Goal: Task Accomplishment & Management: Manage account settings

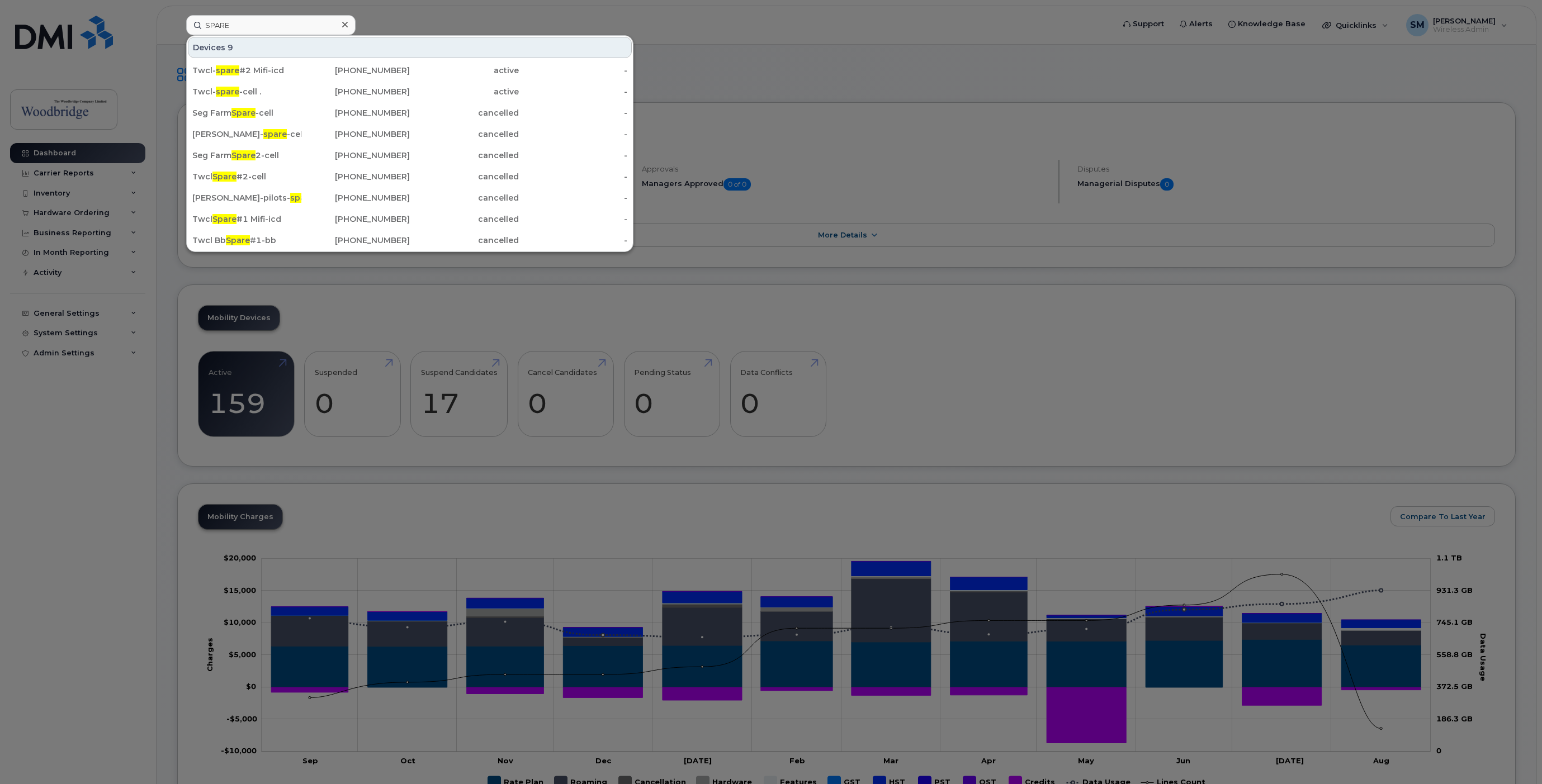
scroll to position [248, 0]
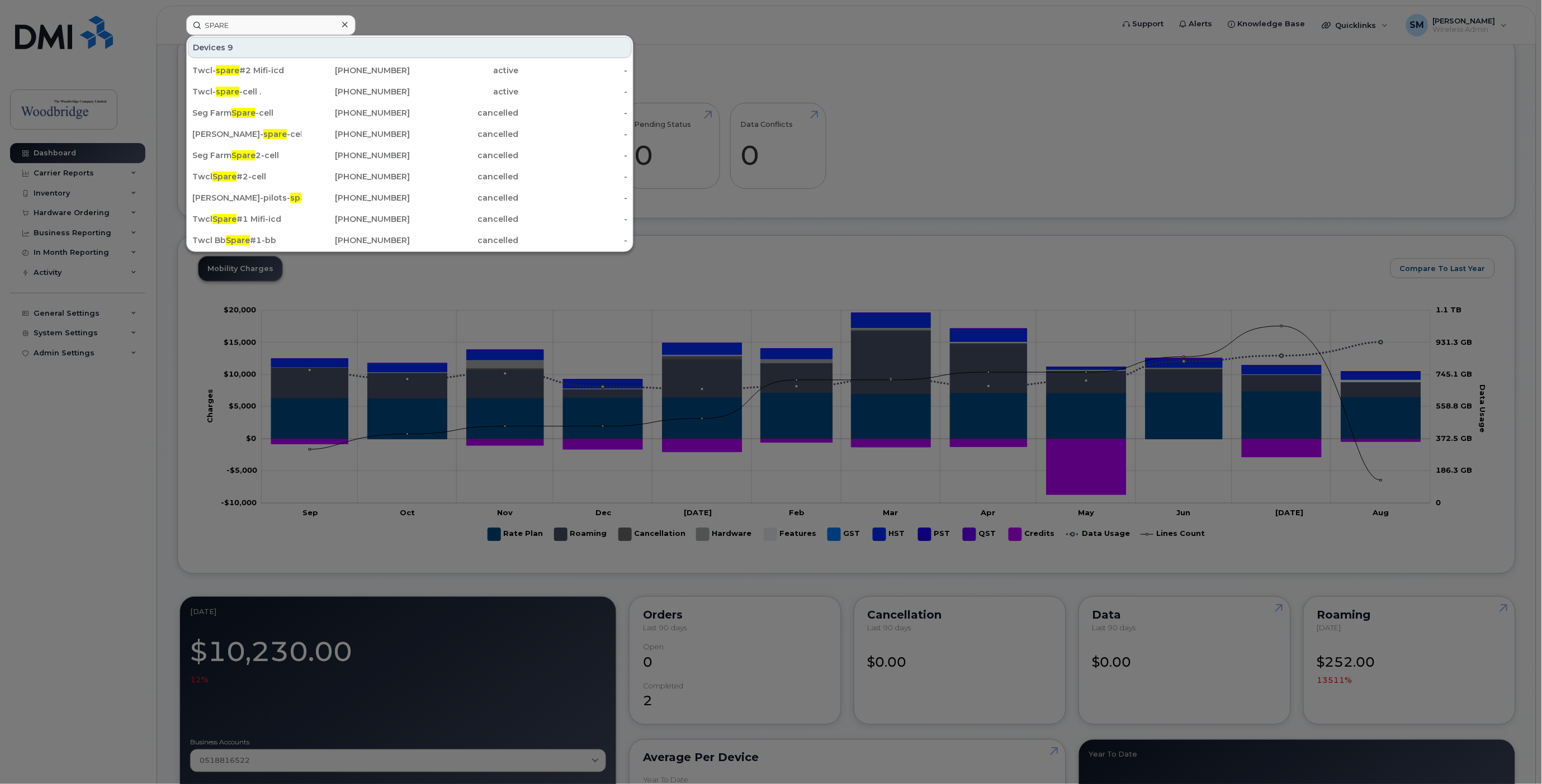
drag, startPoint x: 249, startPoint y: 24, endPoint x: 101, endPoint y: 21, distance: 148.0
click at [177, 21] on div "SPARE Devices 9 Twcl- spare #2 Mifi-icd 647-221-7829 active - Twcl- spare -cell…" at bounding box center [646, 25] width 938 height 20
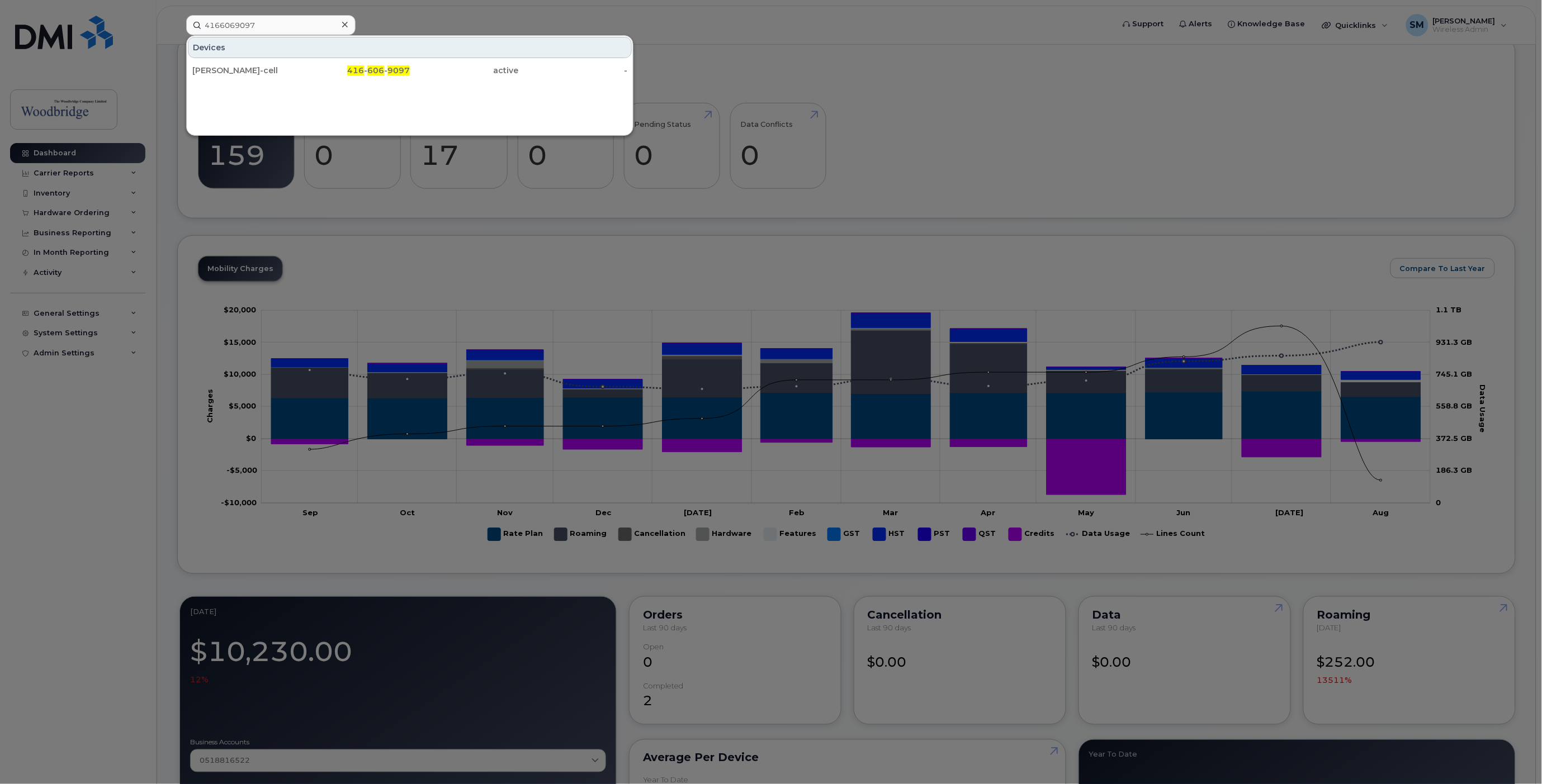
drag, startPoint x: 256, startPoint y: 25, endPoint x: 166, endPoint y: 29, distance: 90.1
click at [177, 29] on div "4166069097 Devices Sarita Chooprawad-cell 416 - 606 - 9097 active -" at bounding box center [646, 25] width 938 height 20
type input "chlo"
click at [238, 72] on div "Chlo e To-cell" at bounding box center [247, 70] width 109 height 11
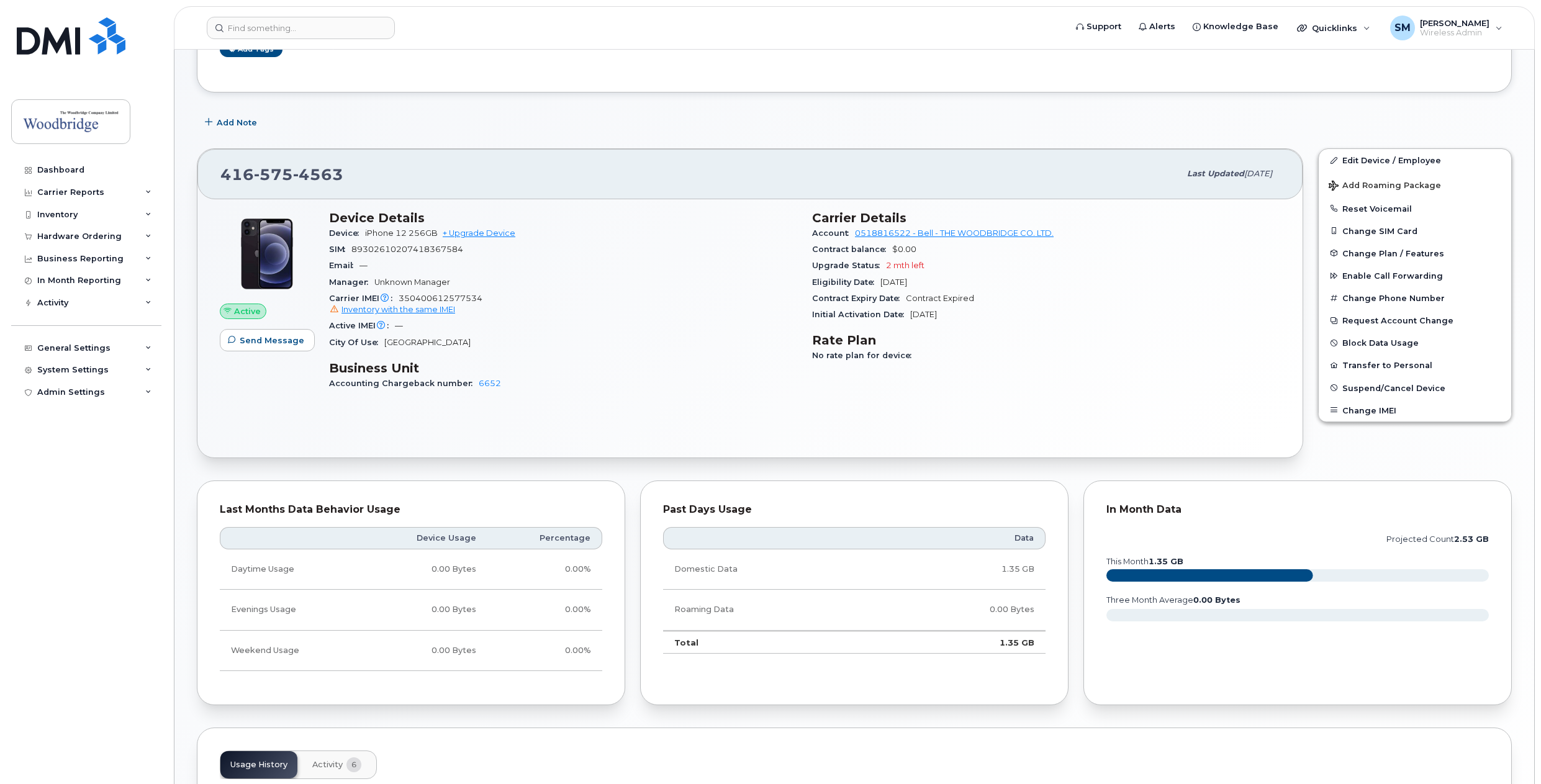
scroll to position [381, 0]
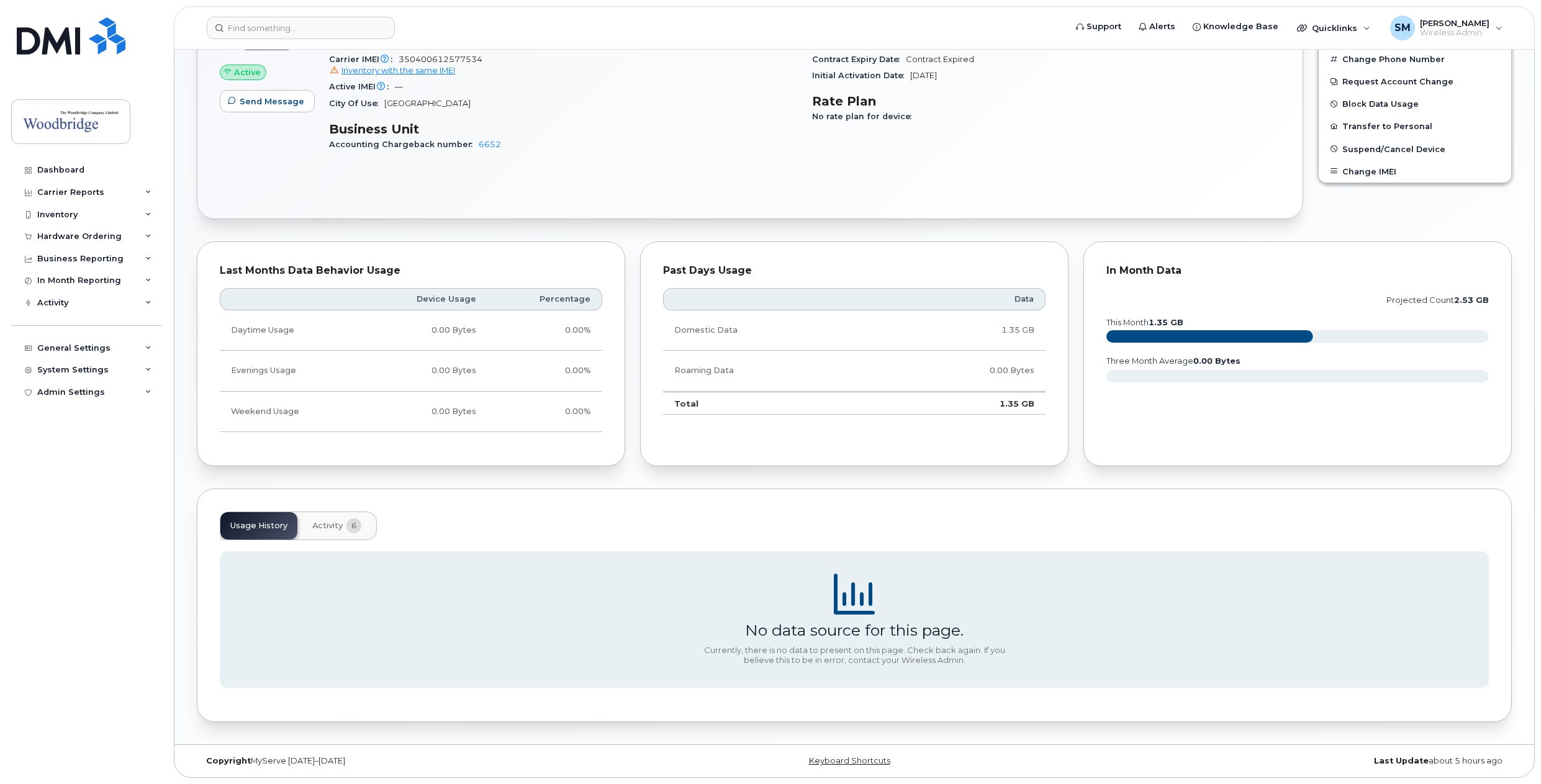
click at [334, 523] on span "Activity" at bounding box center [328, 526] width 31 height 10
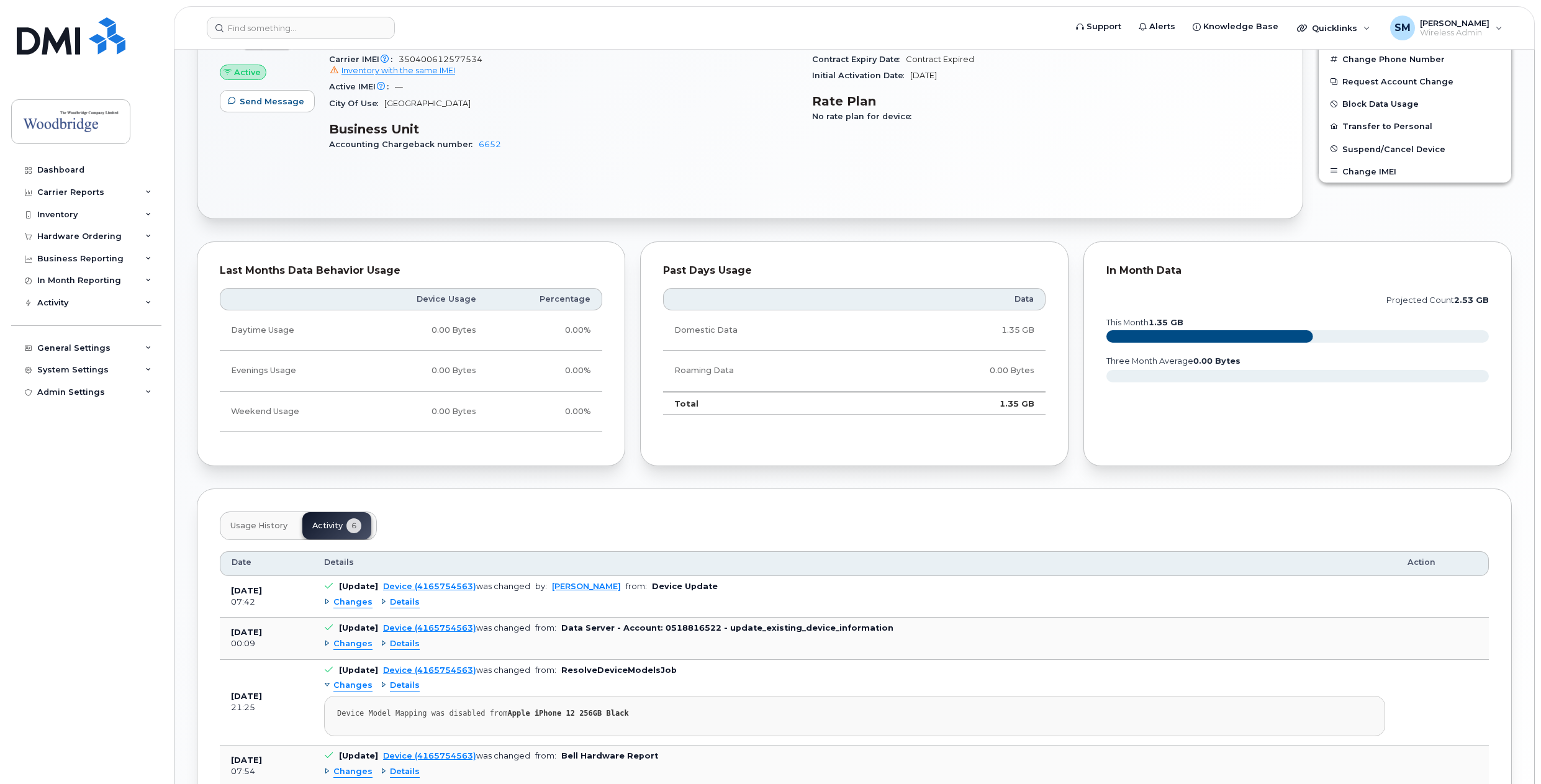
click at [271, 524] on span "Usage History" at bounding box center [259, 526] width 57 height 10
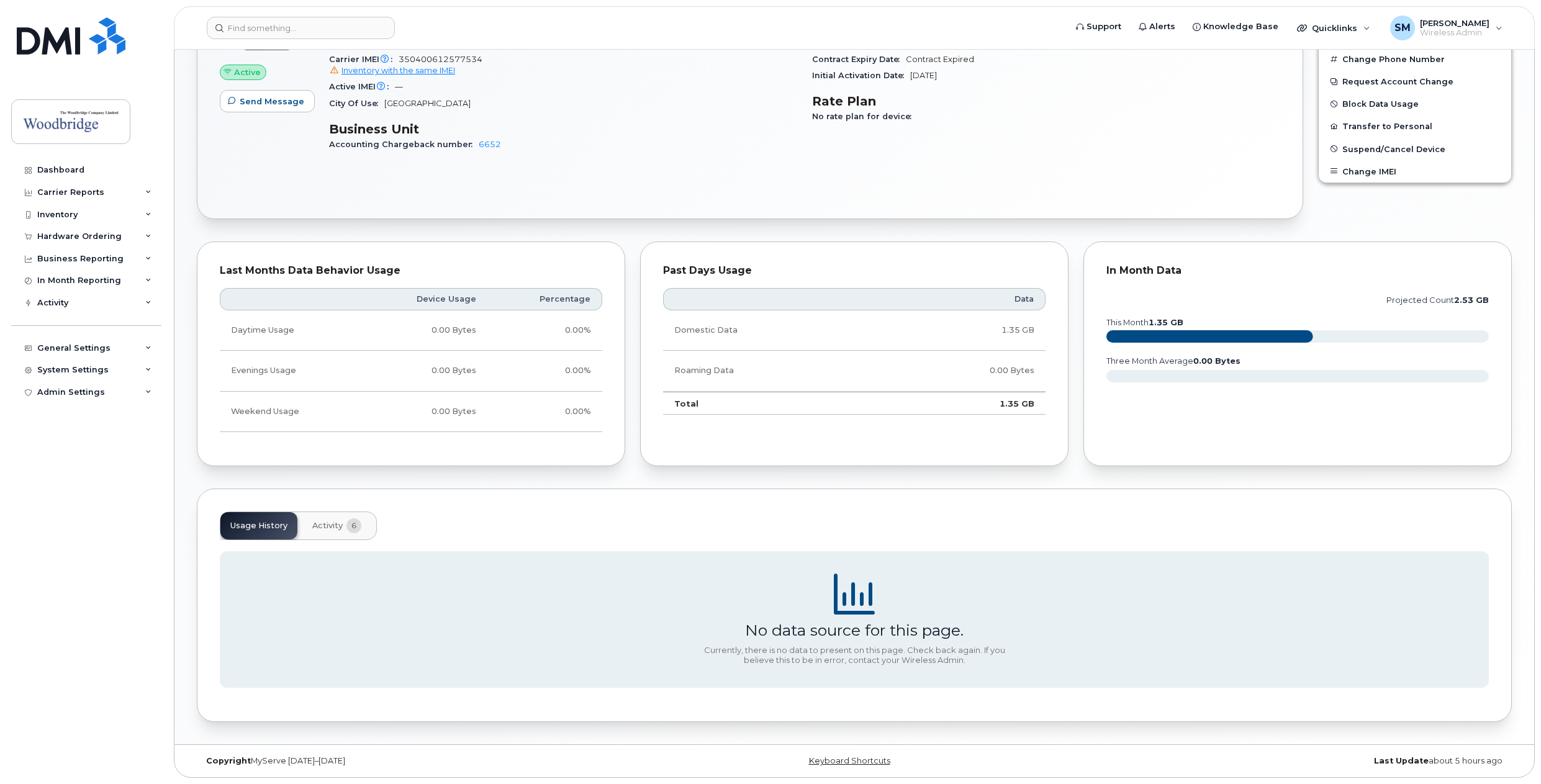
click at [326, 529] on span "Activity" at bounding box center [328, 526] width 31 height 10
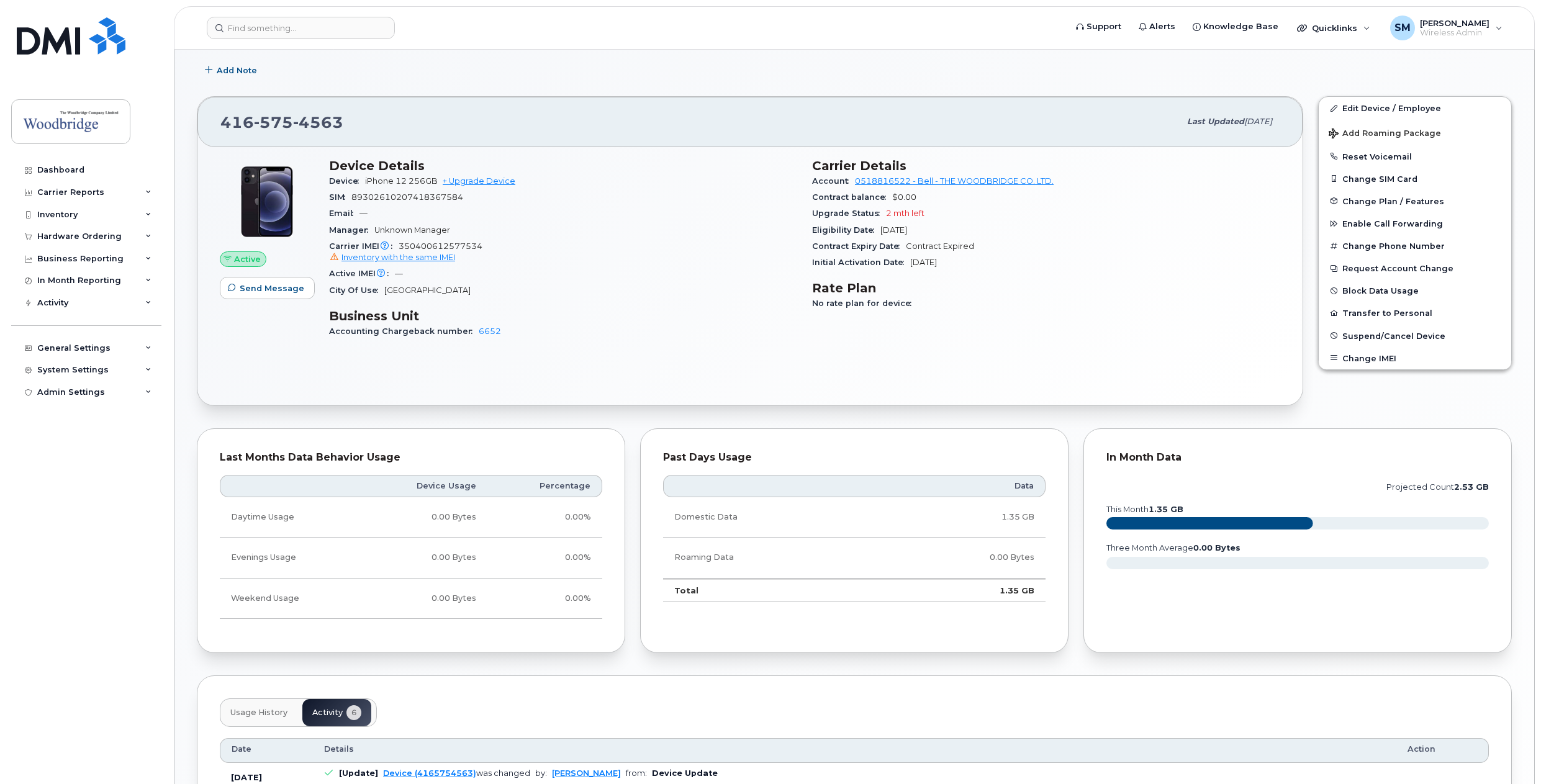
scroll to position [122, 0]
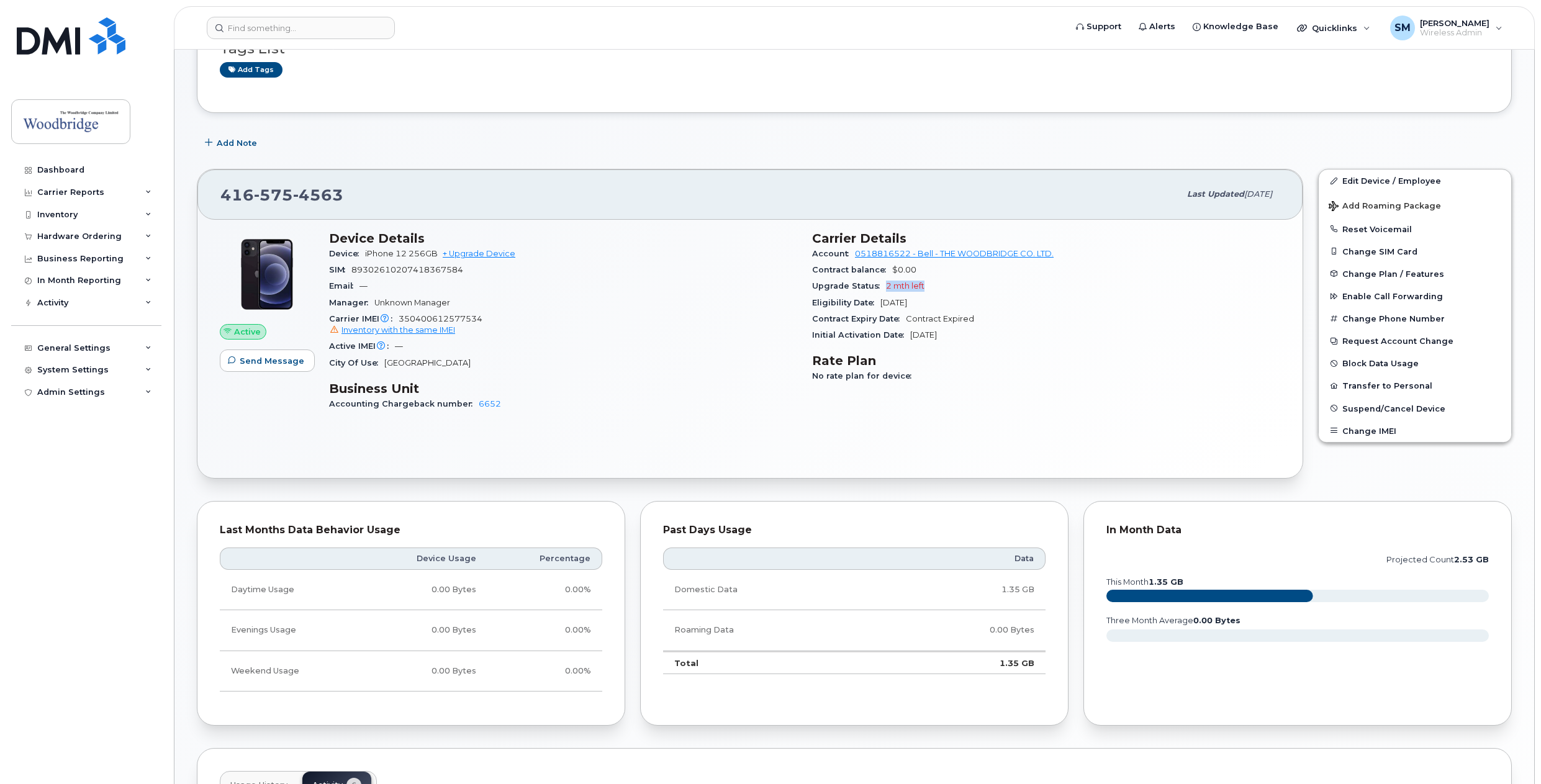
drag, startPoint x: 886, startPoint y: 287, endPoint x: 935, endPoint y: 288, distance: 49.0
click at [935, 288] on div "Upgrade Status 2 mth left" at bounding box center [1046, 286] width 468 height 16
click at [920, 283] on span "2 mth left" at bounding box center [905, 286] width 39 height 9
drag, startPoint x: 923, startPoint y: 287, endPoint x: 884, endPoint y: 284, distance: 39.1
click at [884, 284] on div "Upgrade Status 2 mth left" at bounding box center [1046, 286] width 468 height 16
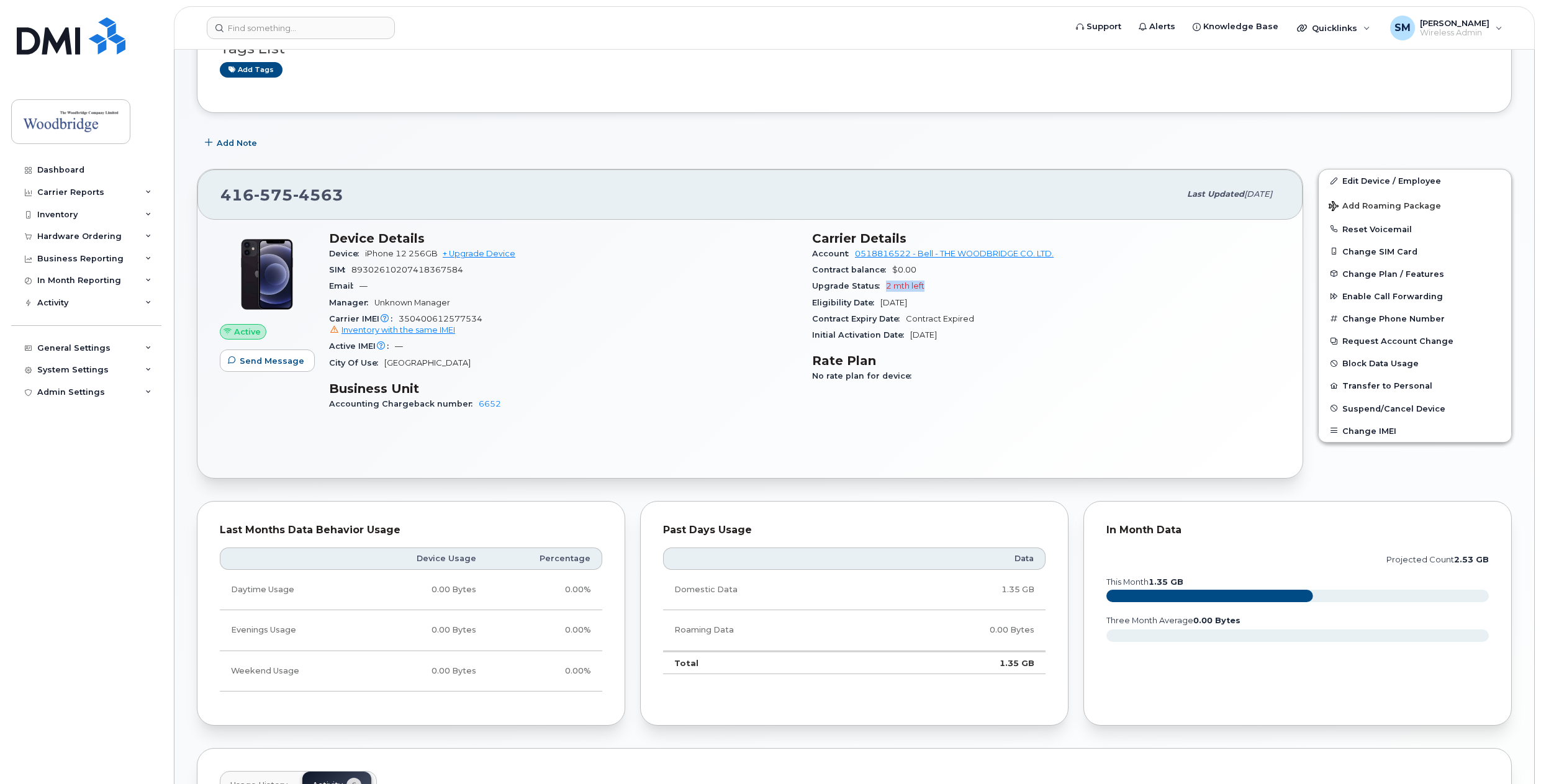
click at [893, 282] on span "2 mth left" at bounding box center [905, 286] width 39 height 9
drag, startPoint x: 885, startPoint y: 285, endPoint x: 929, endPoint y: 290, distance: 44.3
click at [929, 290] on div "Upgrade Status 2 mth left" at bounding box center [1046, 286] width 468 height 16
drag, startPoint x: 904, startPoint y: 317, endPoint x: 970, endPoint y: 312, distance: 66.2
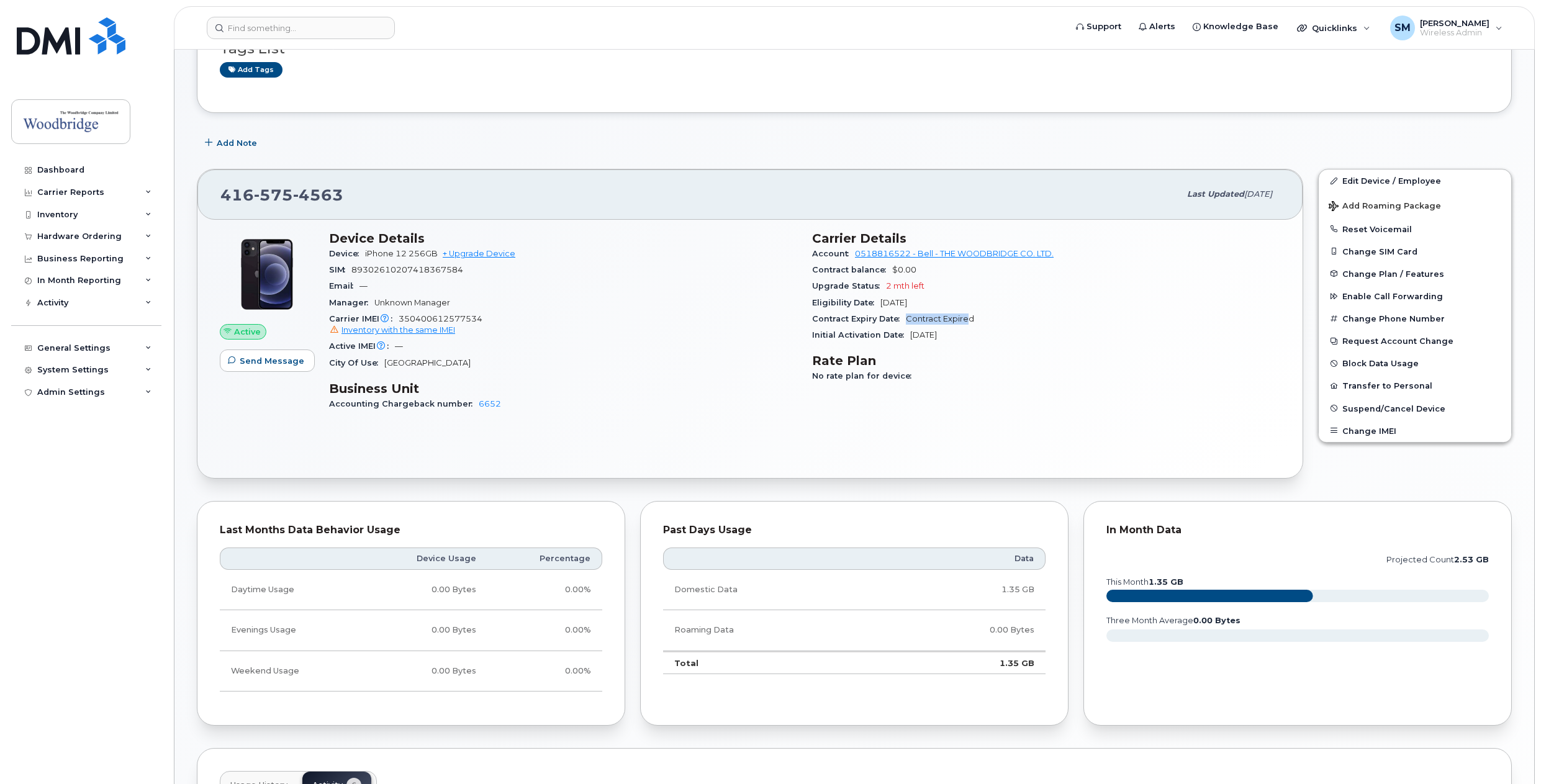
click at [970, 312] on div "Contract Expiry Date Contract Expired" at bounding box center [1046, 319] width 468 height 16
drag, startPoint x: 957, startPoint y: 316, endPoint x: 905, endPoint y: 318, distance: 52.0
click at [905, 318] on div "Contract Expiry Date Contract Expired" at bounding box center [1046, 319] width 468 height 16
click at [908, 317] on span "Contract Expired" at bounding box center [940, 319] width 68 height 9
drag, startPoint x: 910, startPoint y: 334, endPoint x: 966, endPoint y: 341, distance: 56.4
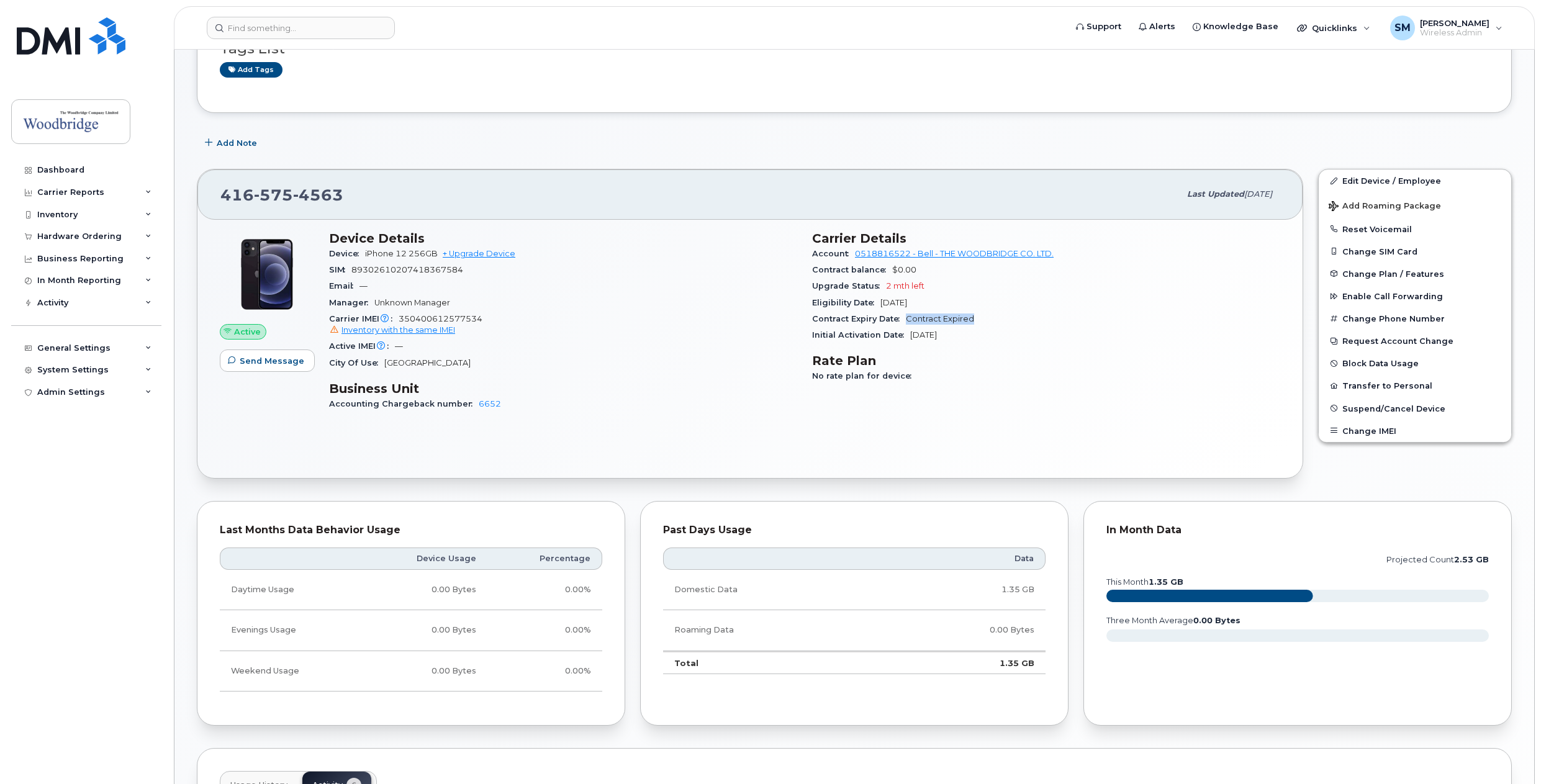
click at [966, 341] on div "Initial Activation Date Aug 07, 2025" at bounding box center [1046, 335] width 468 height 16
click at [965, 338] on div "Initial Activation Date Aug 07, 2025" at bounding box center [1046, 335] width 468 height 16
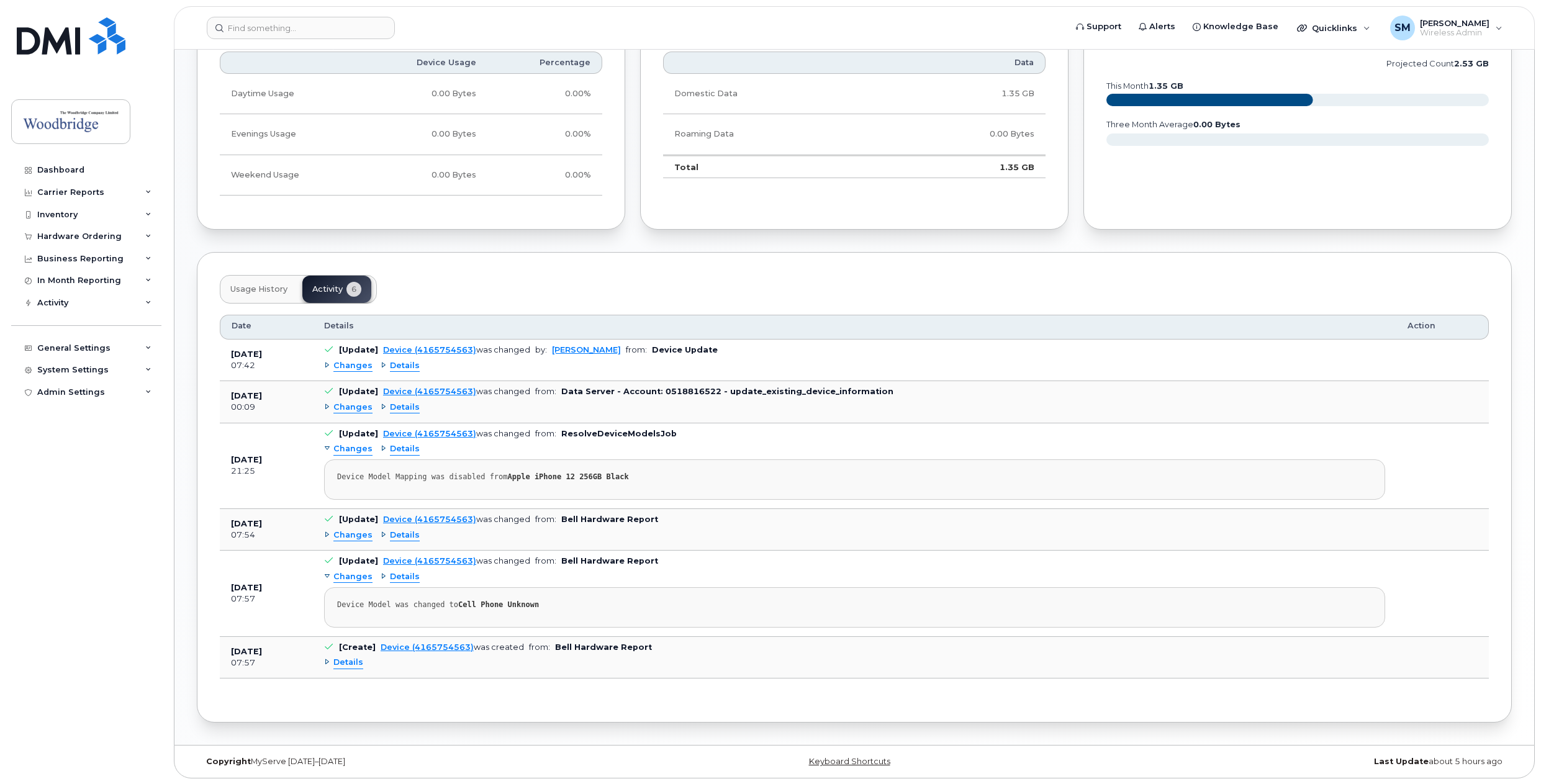
scroll to position [619, 0]
click at [249, 286] on span "Usage History" at bounding box center [259, 288] width 57 height 10
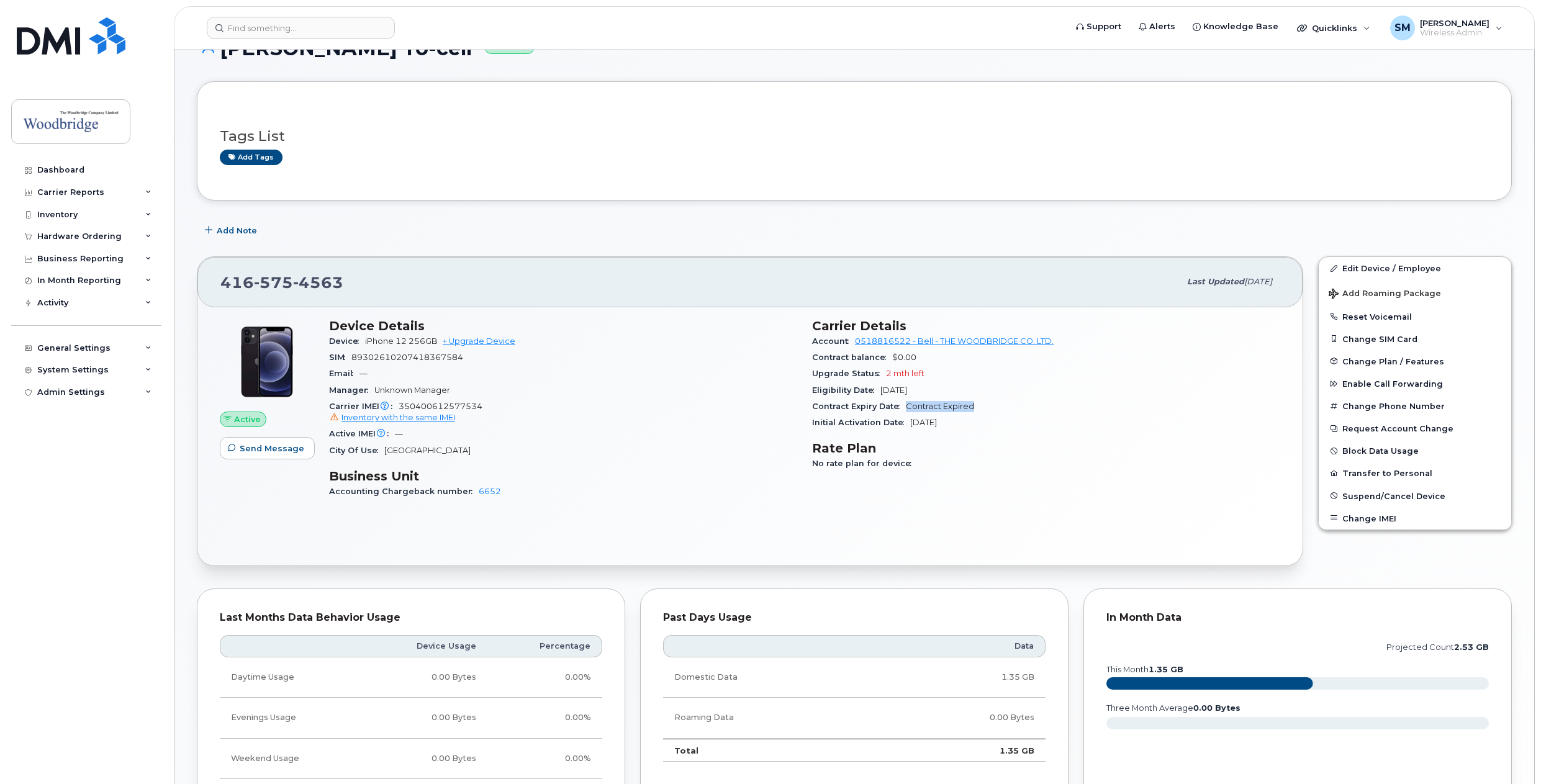
scroll to position [9, 0]
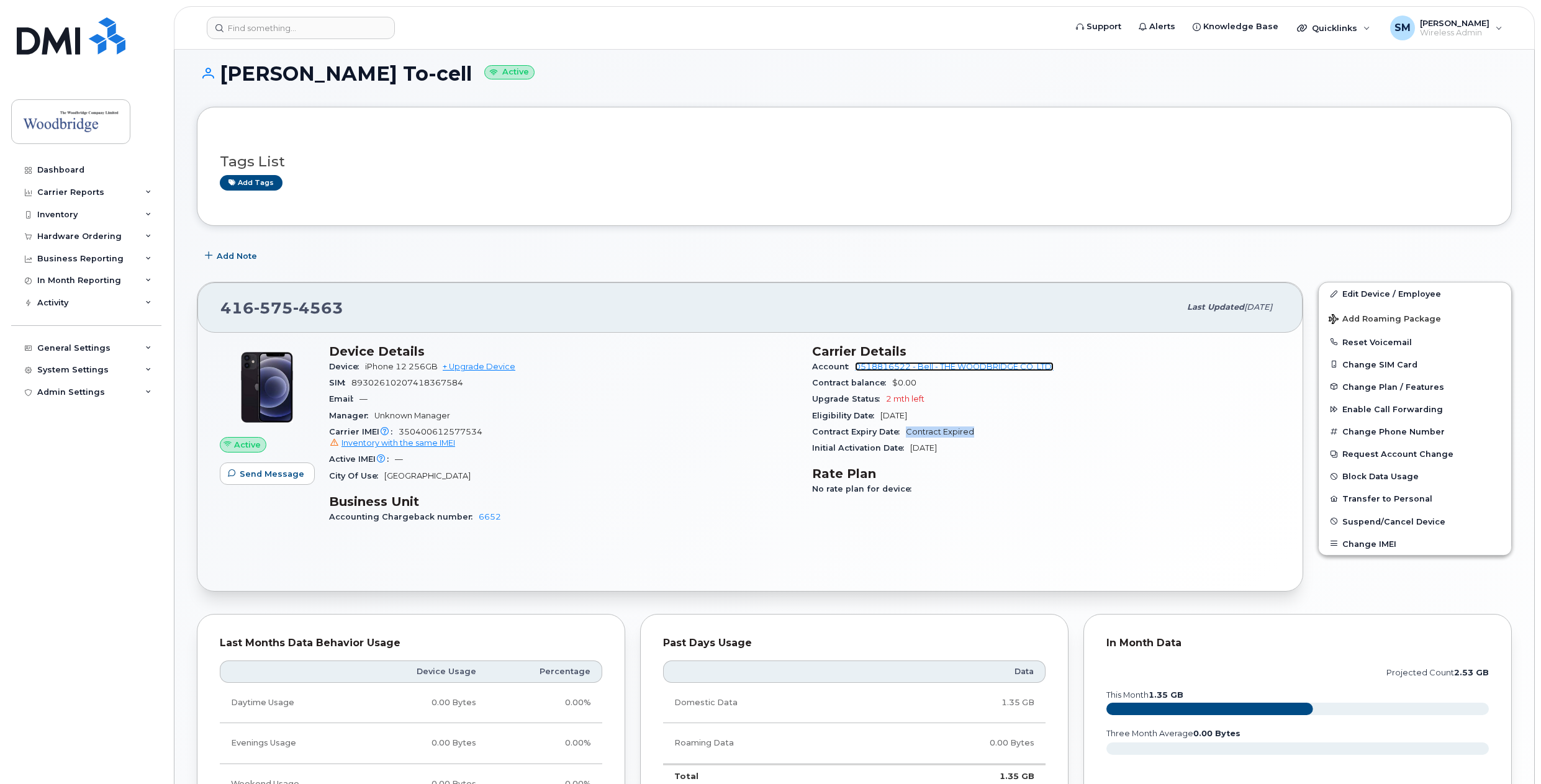
click at [924, 367] on link "0518816522 - Bell - THE WOODBRIDGE CO. LTD." at bounding box center [954, 367] width 199 height 9
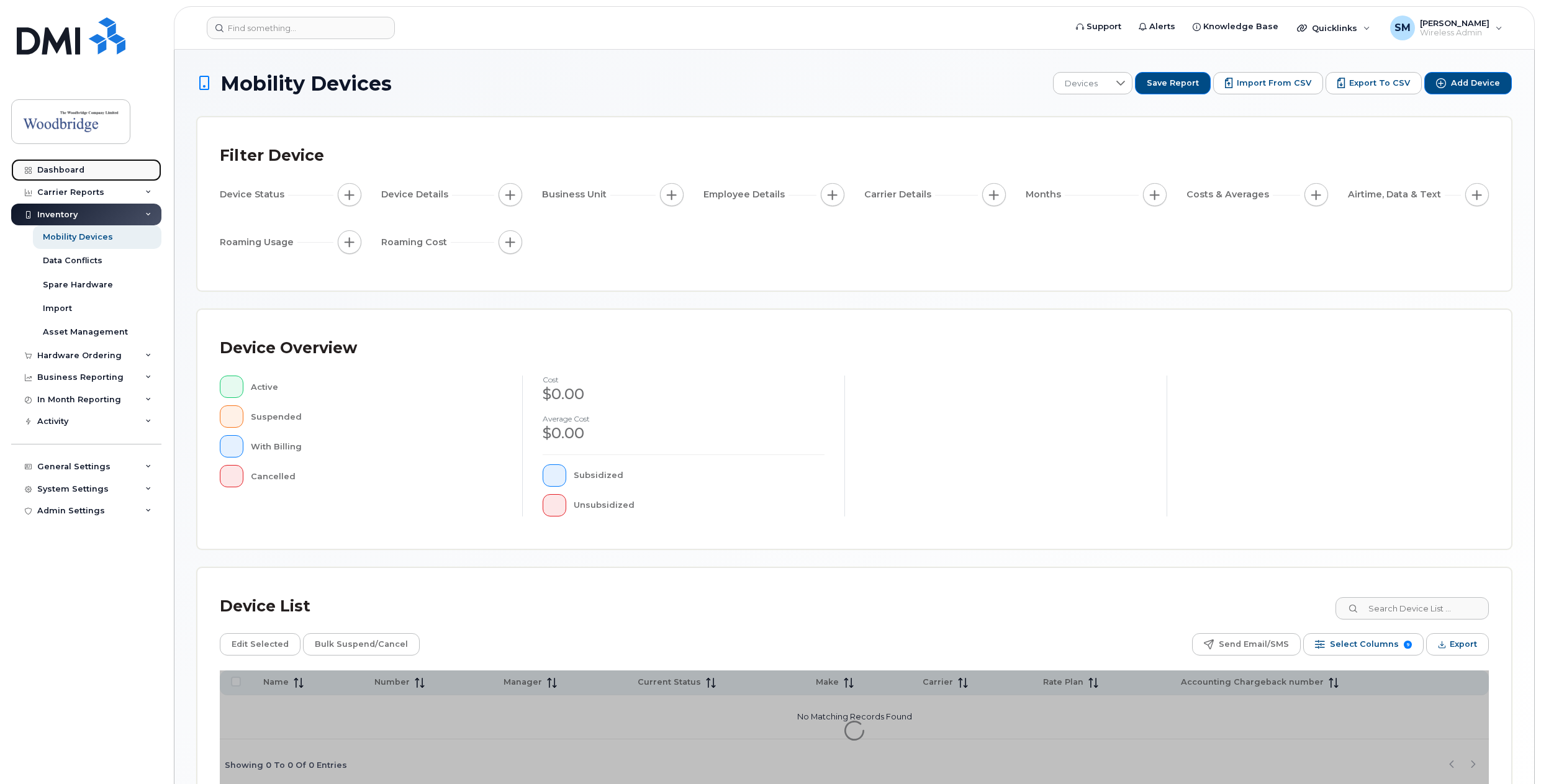
click at [60, 170] on div "Dashboard" at bounding box center [60, 169] width 47 height 10
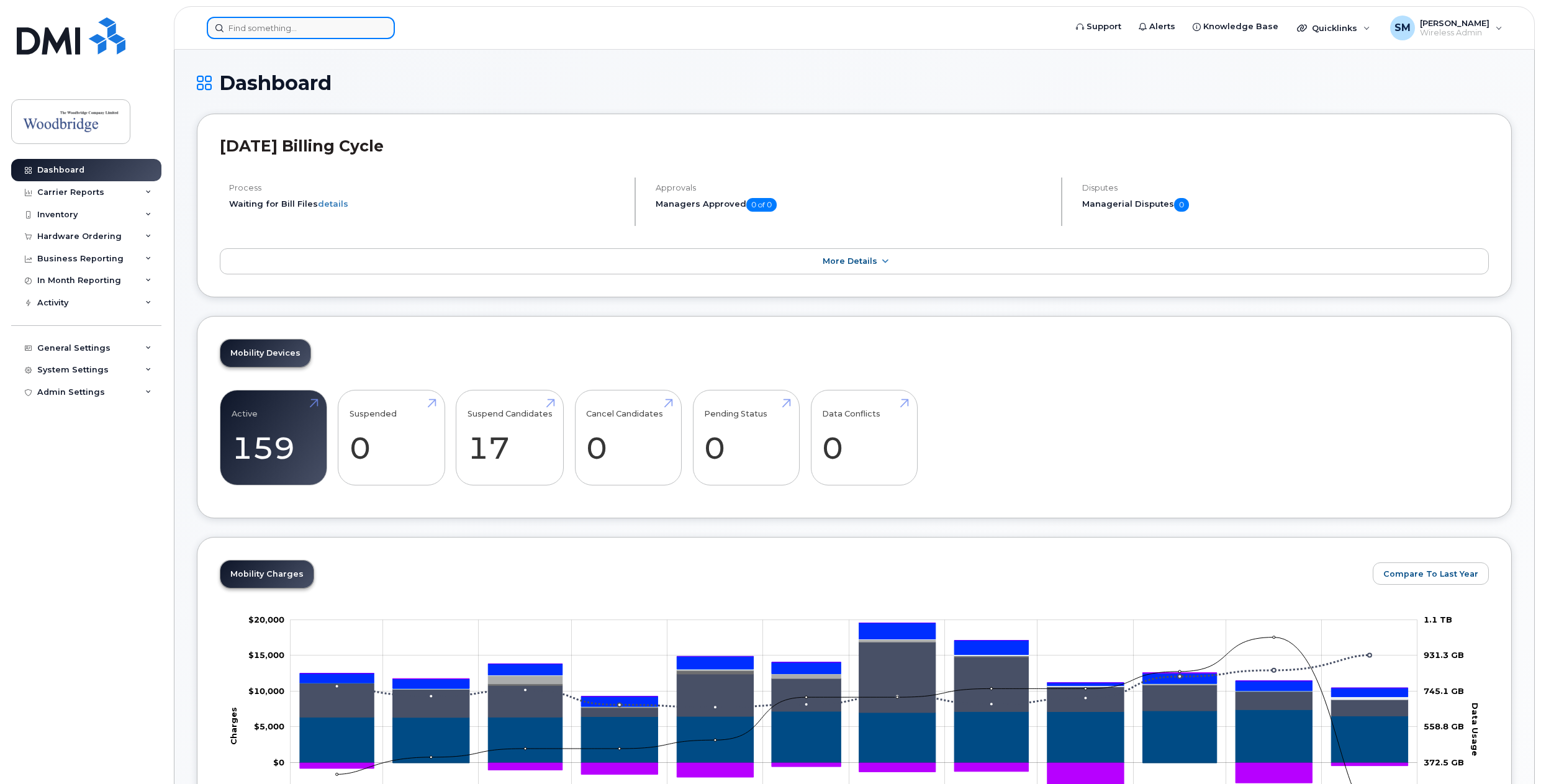
click at [308, 34] on input at bounding box center [300, 28] width 188 height 23
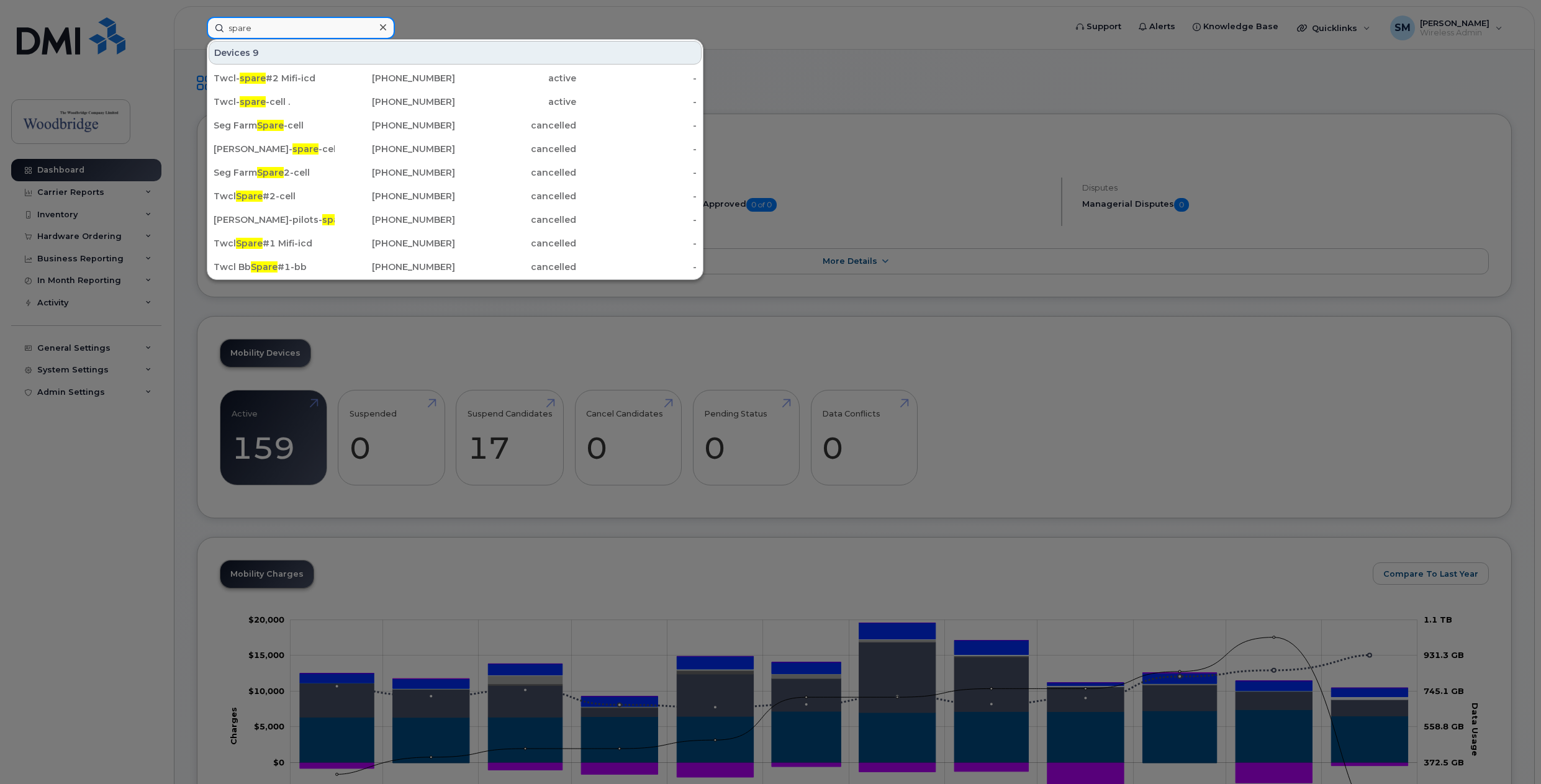
type input "spare"
click at [269, 102] on div "Twcl- spare -cell ." at bounding box center [274, 102] width 121 height 13
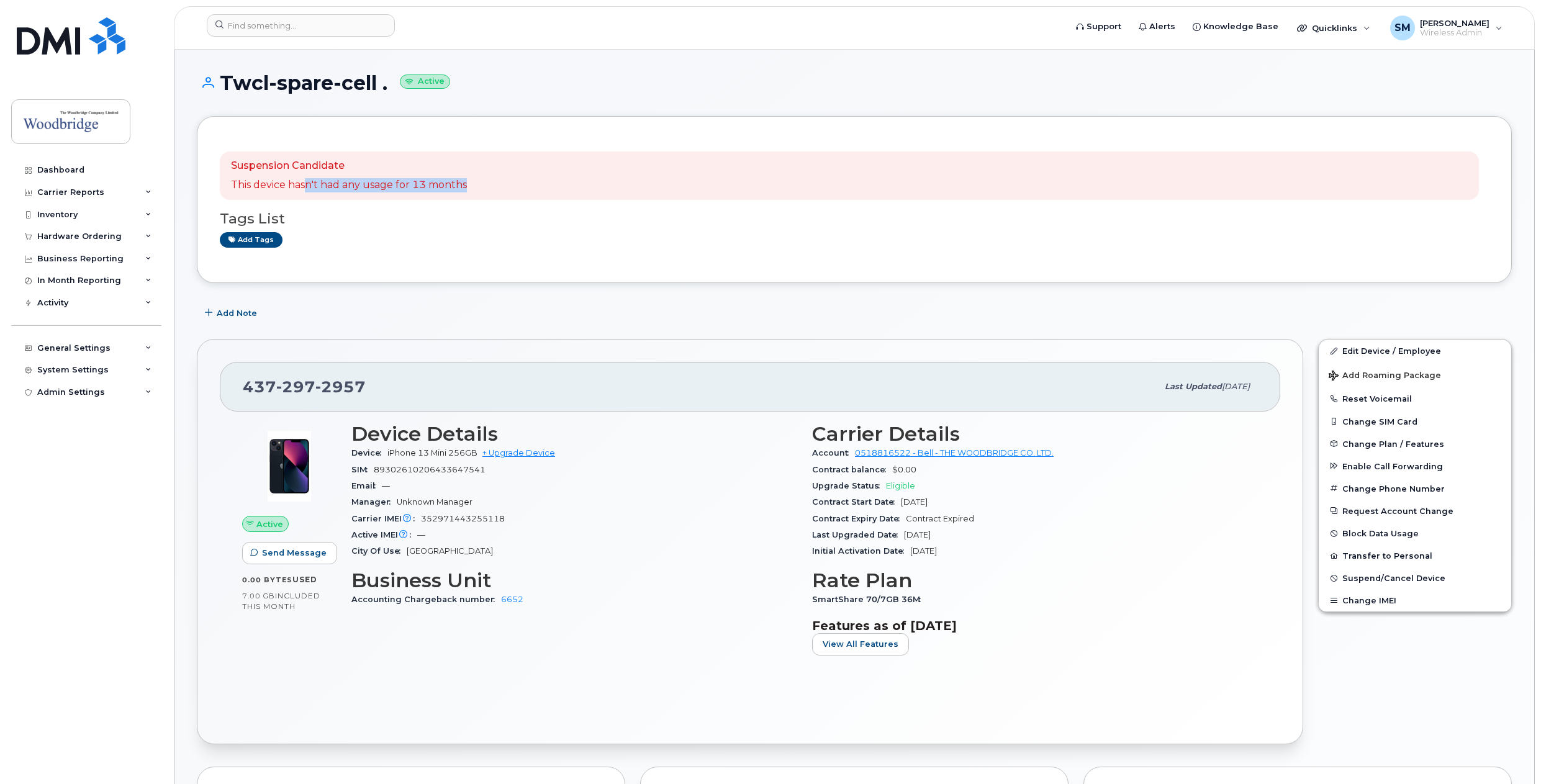
drag, startPoint x: 304, startPoint y: 184, endPoint x: 476, endPoint y: 185, distance: 172.0
click at [476, 185] on div "Suspension Candidate This device hasn't had any usage for 13 months" at bounding box center [850, 175] width 1259 height 49
click at [475, 187] on div "Suspension Candidate This device hasn't had any usage for 13 months" at bounding box center [850, 175] width 1259 height 49
click at [1356, 353] on link "Edit Device / Employee" at bounding box center [1415, 351] width 193 height 23
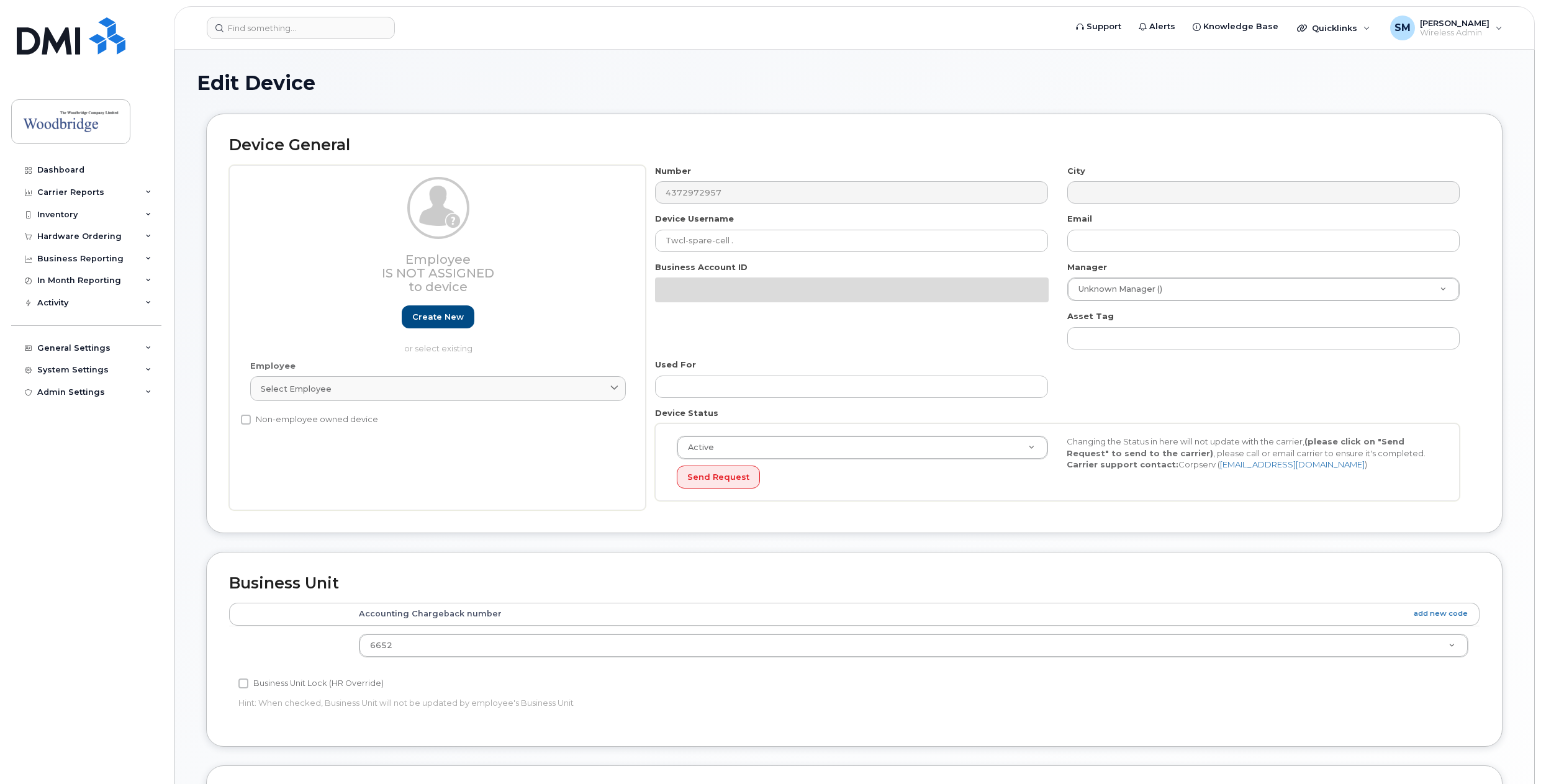
select select "43857"
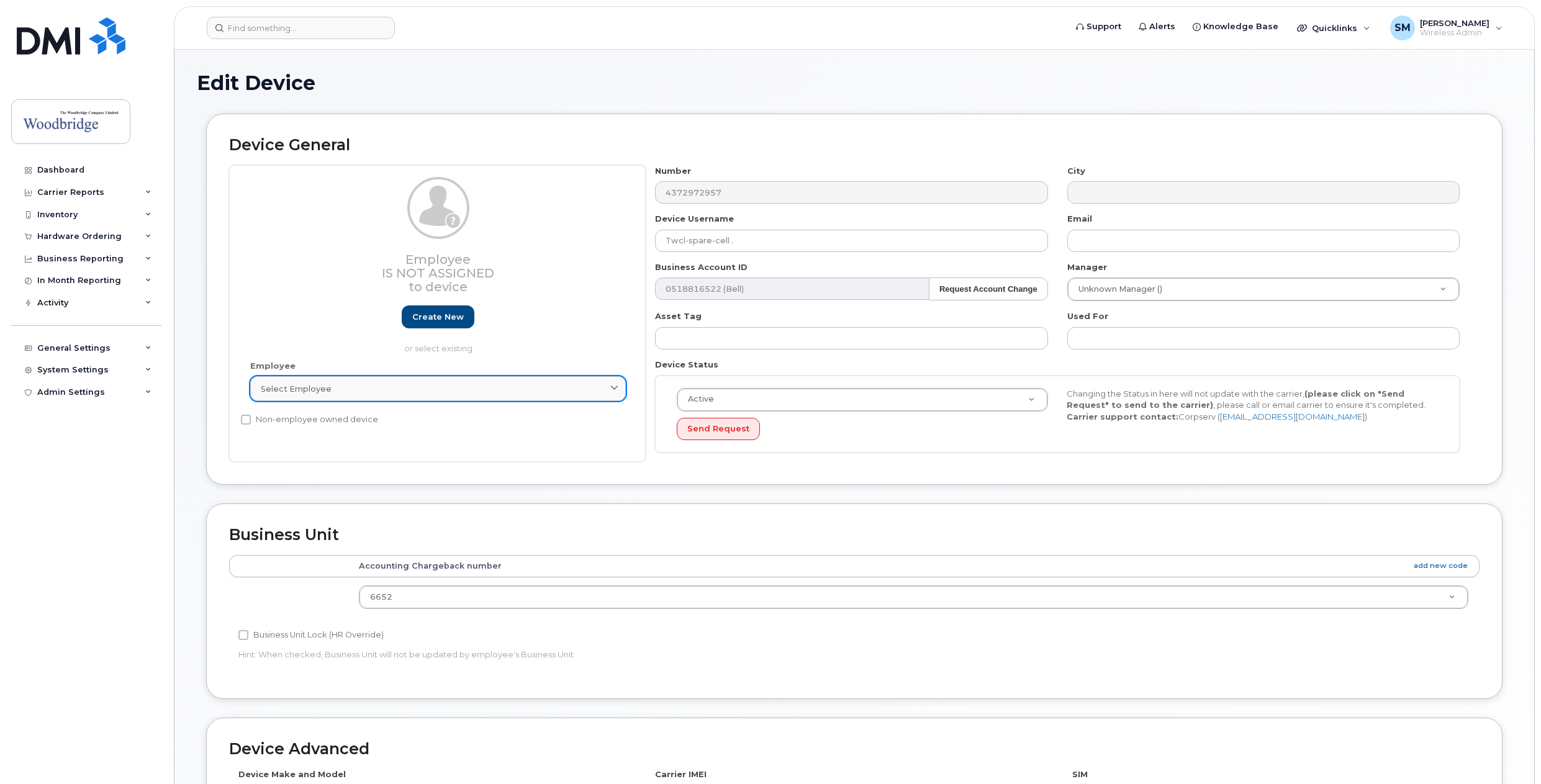
click at [540, 392] on div "Select employee" at bounding box center [437, 389] width 354 height 12
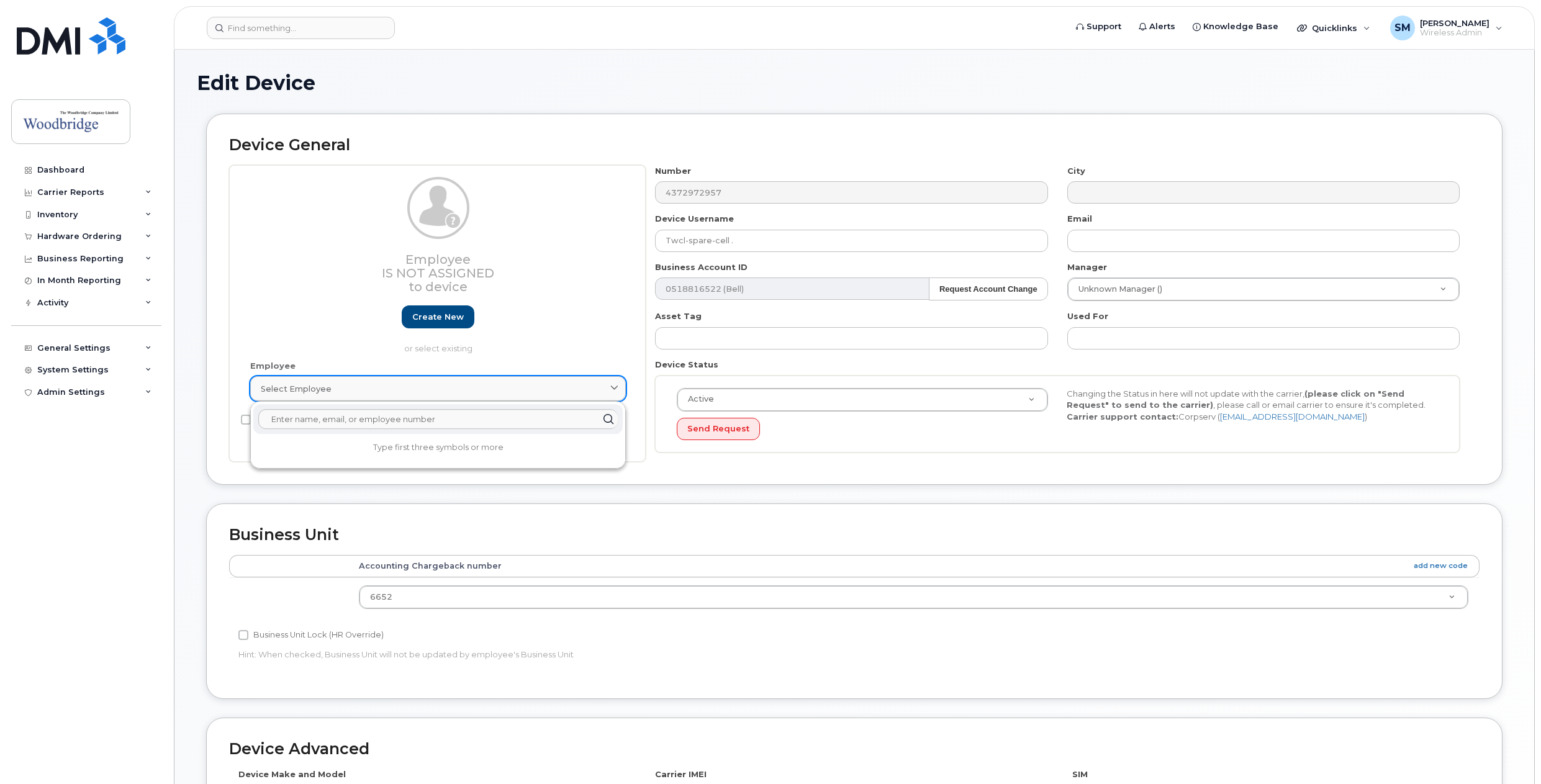
click at [540, 392] on div "Select employee" at bounding box center [437, 389] width 354 height 12
click at [637, 383] on div "Employee Is not assigned to device Create new or select existing Employee Selec…" at bounding box center [437, 313] width 417 height 297
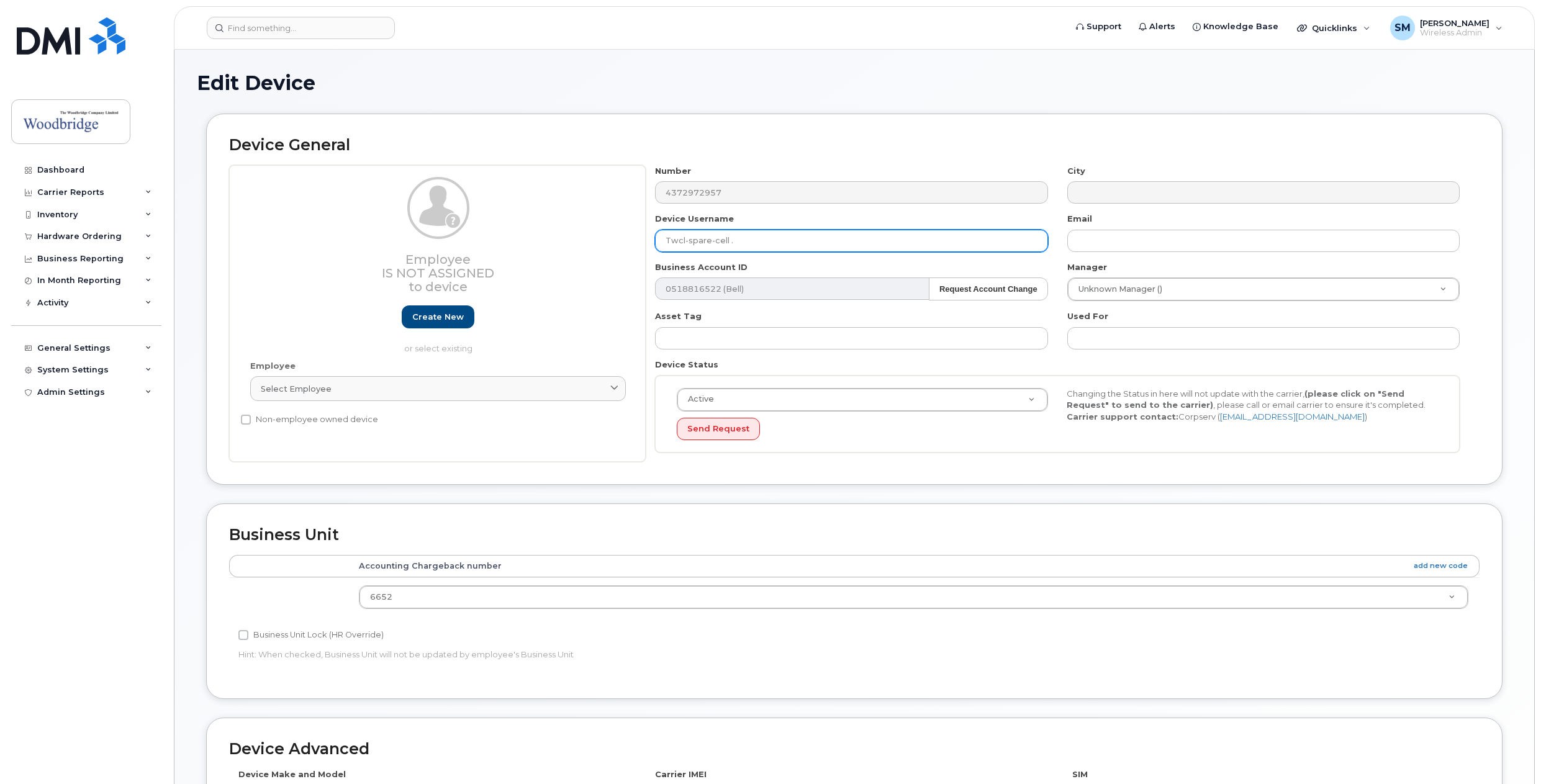
click at [724, 242] on input "Twcl-spare-cell ." at bounding box center [851, 241] width 392 height 23
click at [839, 468] on div "Device General Employee Is not assigned to device Create new or select existing…" at bounding box center [854, 299] width 1296 height 371
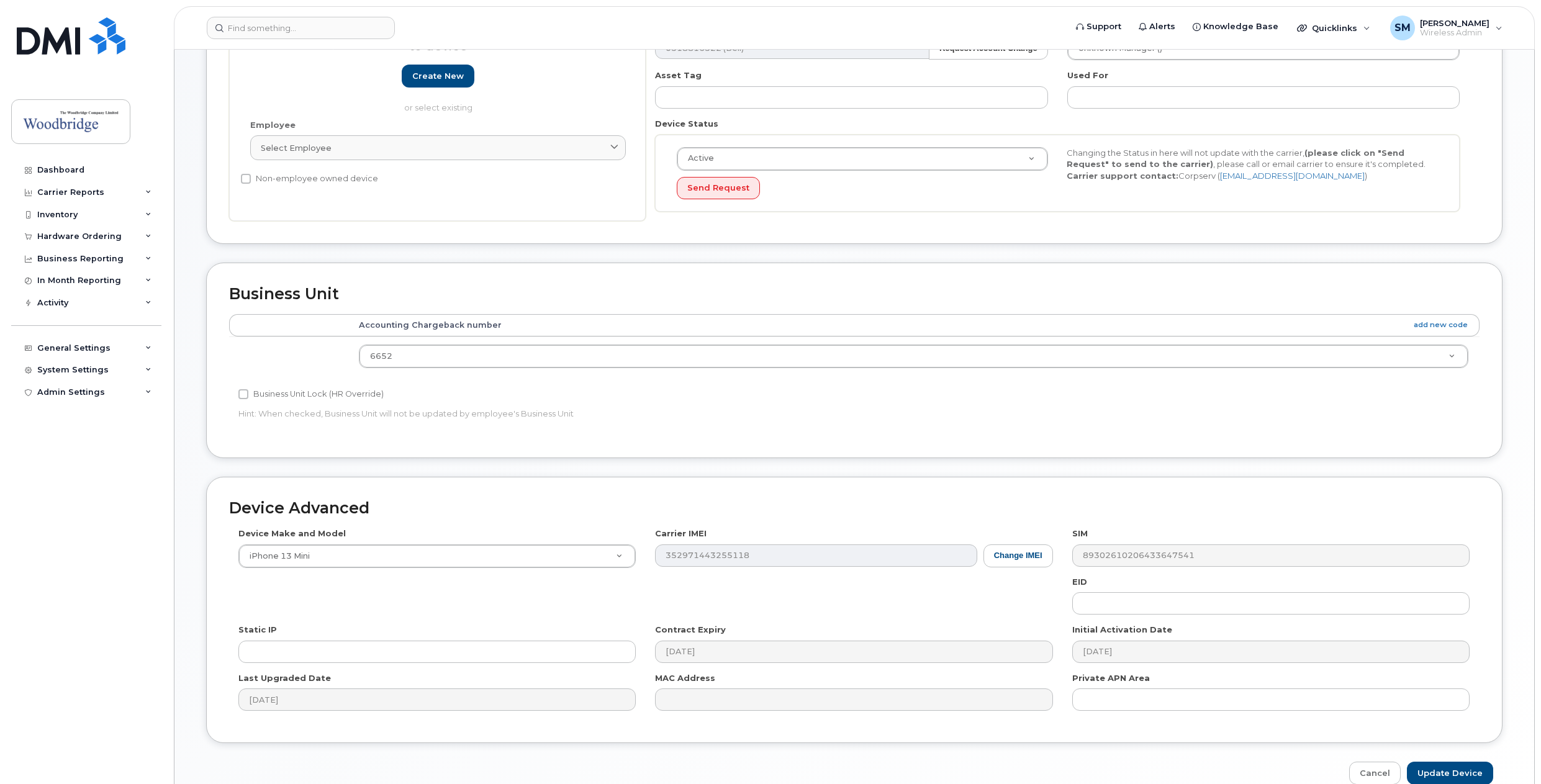
scroll to position [248, 0]
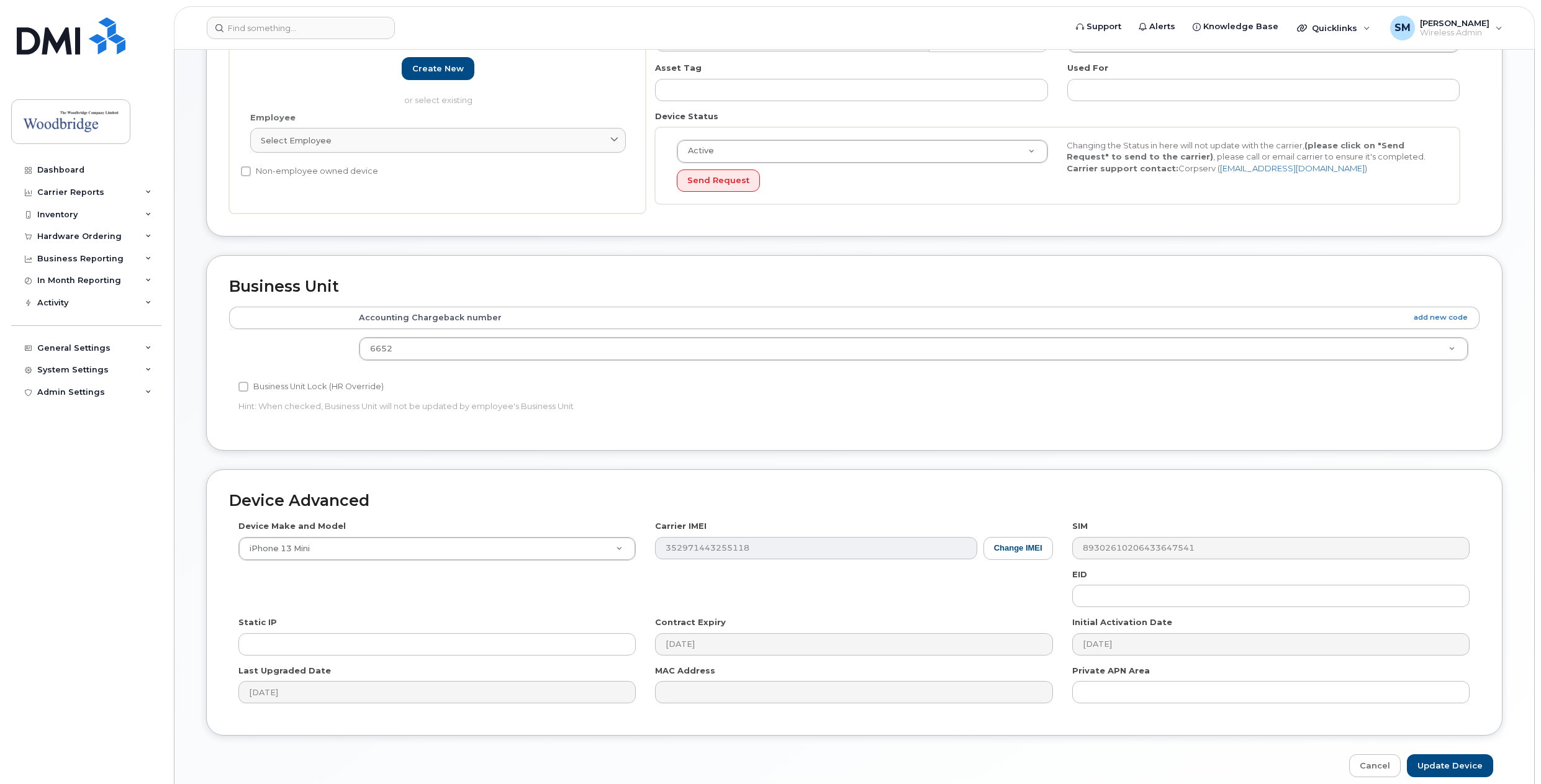
click at [1356, 408] on div "Accounting Categories Rules Accounting Chargeback number add new code 6652 1533…" at bounding box center [854, 367] width 1250 height 121
